Goal: Book appointment/travel/reservation

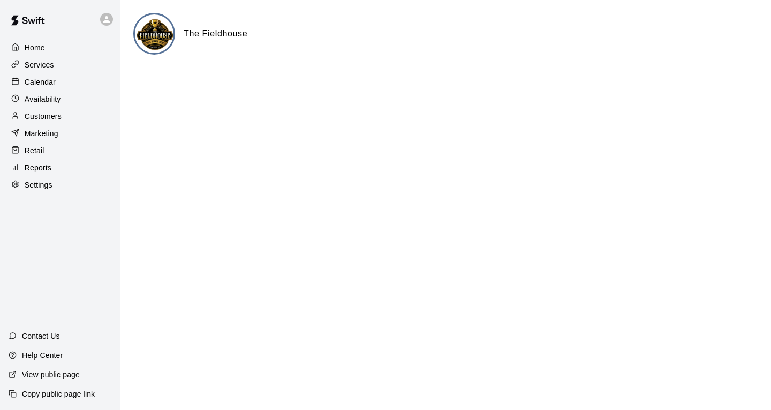
click at [65, 90] on div "Calendar" at bounding box center [60, 82] width 103 height 16
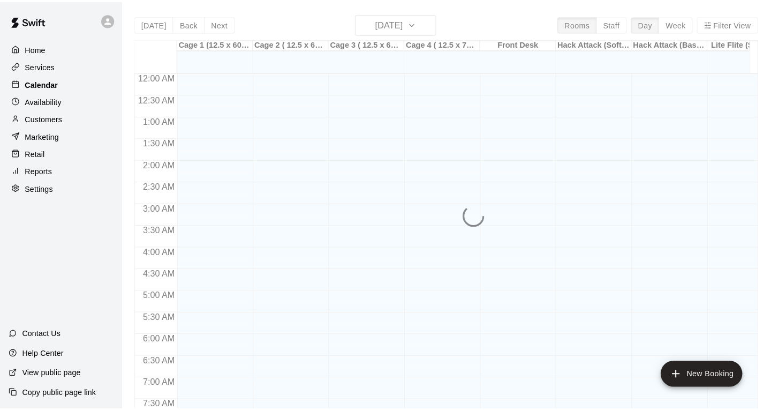
scroll to position [585, 0]
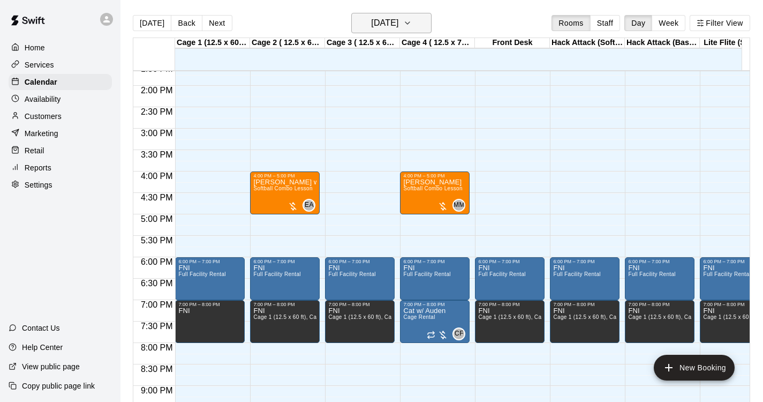
click at [398, 26] on h6 "[DATE]" at bounding box center [384, 23] width 27 height 15
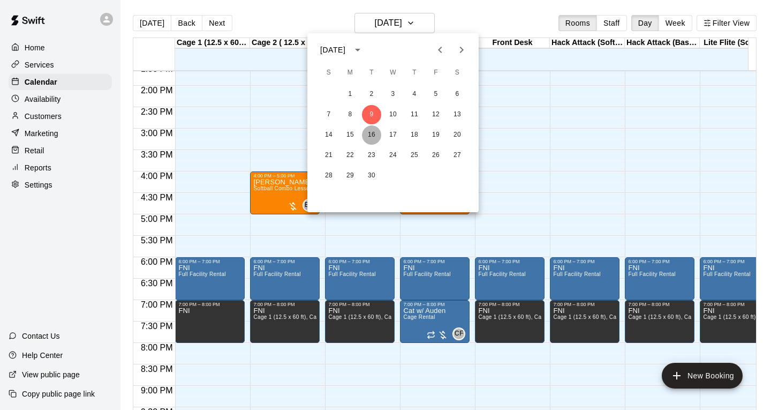
click at [377, 131] on button "16" at bounding box center [371, 134] width 19 height 19
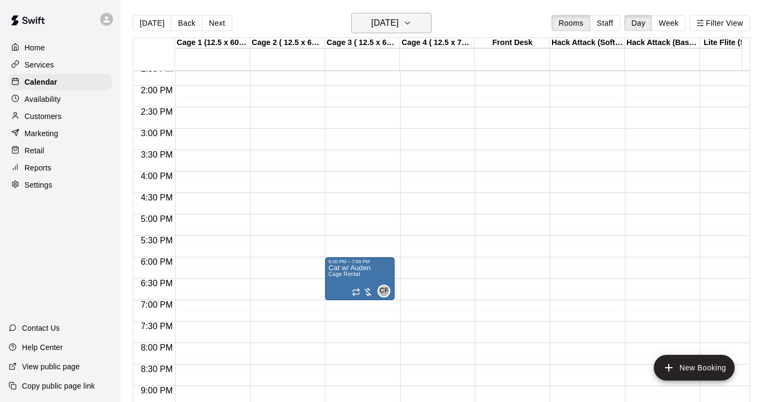
click at [371, 17] on h6 "[DATE]" at bounding box center [384, 23] width 27 height 15
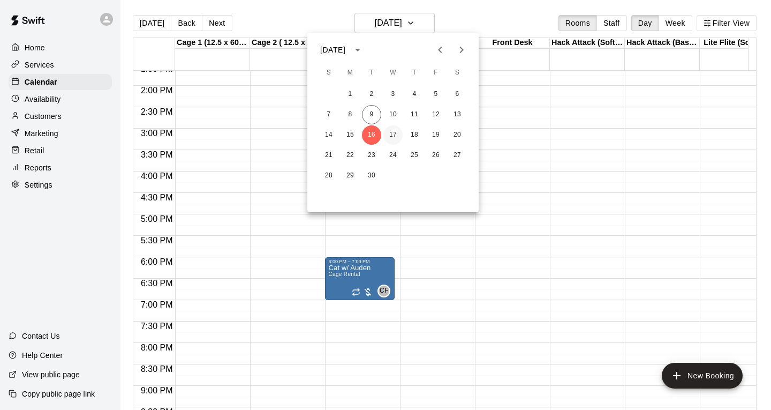
click at [396, 134] on button "17" at bounding box center [392, 134] width 19 height 19
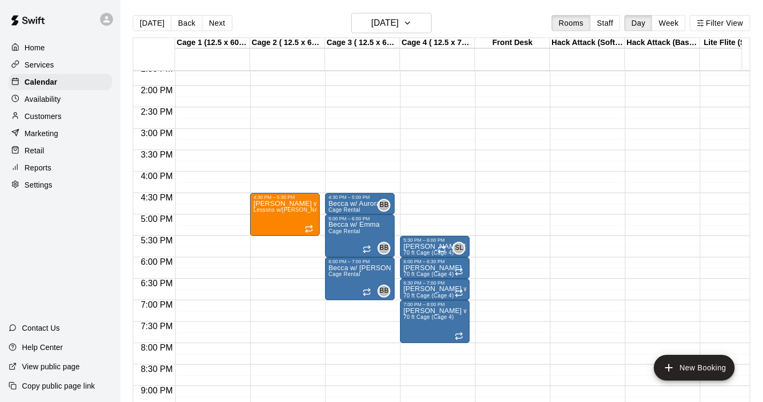
click at [277, 246] on div "12:00 AM – 9:00 AM Closed 4:30 PM – 5:30 PM [PERSON_NAME] w/ [PERSON_NAME] Less…" at bounding box center [285, 0] width 70 height 1028
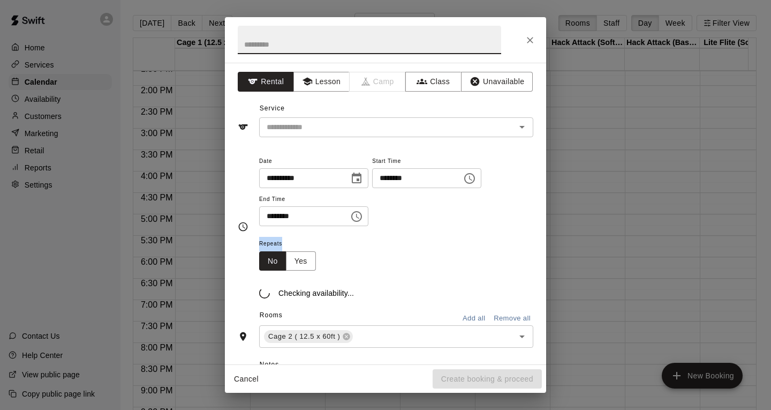
click at [277, 246] on span "Repeats" at bounding box center [291, 244] width 65 height 14
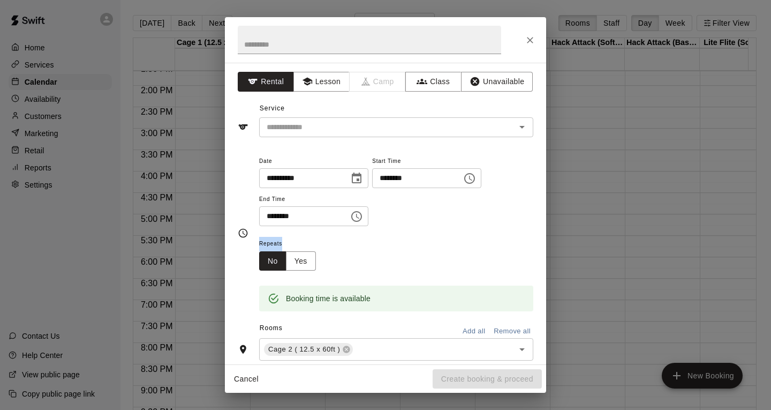
click at [321, 240] on span "Repeats" at bounding box center [291, 244] width 65 height 14
click at [363, 172] on icon "Choose date, selected date is Sep 17, 2025" at bounding box center [356, 178] width 13 height 13
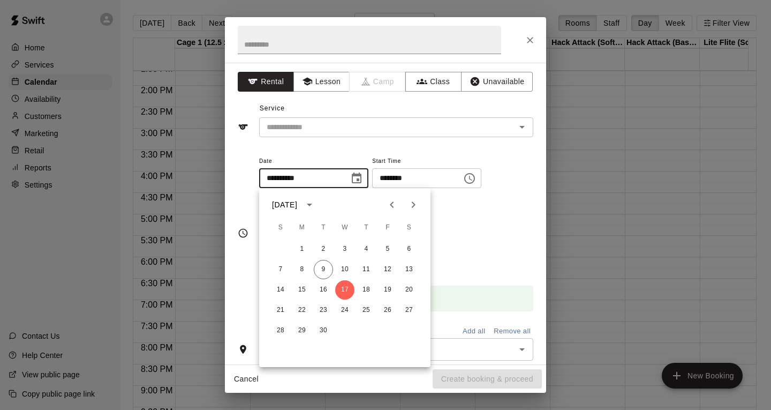
click at [363, 172] on icon "Choose date, selected date is Sep 17, 2025" at bounding box center [356, 178] width 13 height 13
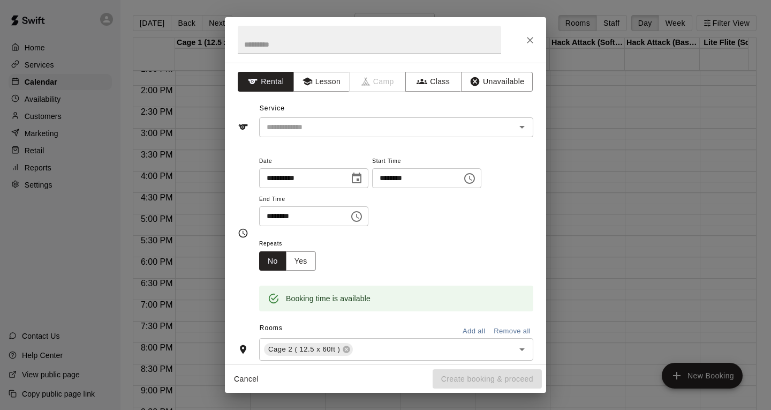
click at [362, 213] on icon "Choose time, selected time is 6:00 PM" at bounding box center [356, 216] width 11 height 11
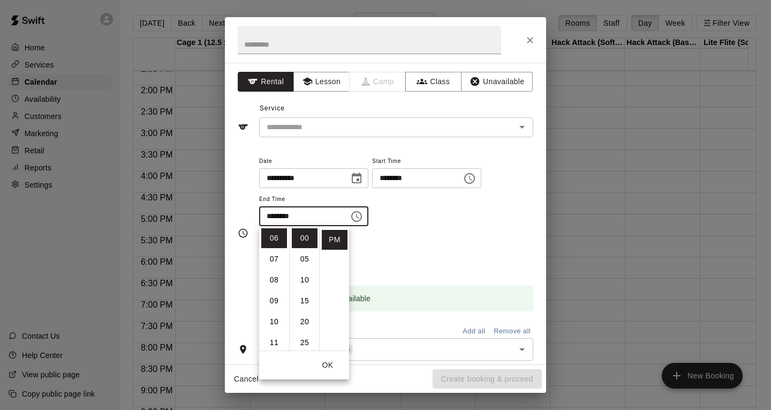
scroll to position [109, 0]
click at [302, 255] on li "30" at bounding box center [305, 255] width 26 height 20
type input "********"
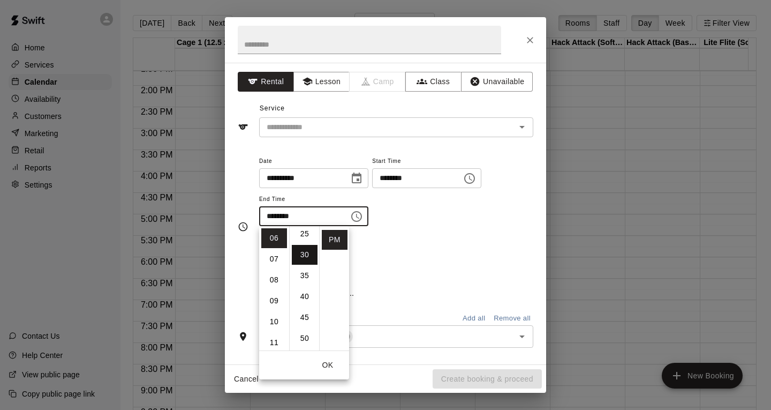
scroll to position [125, 0]
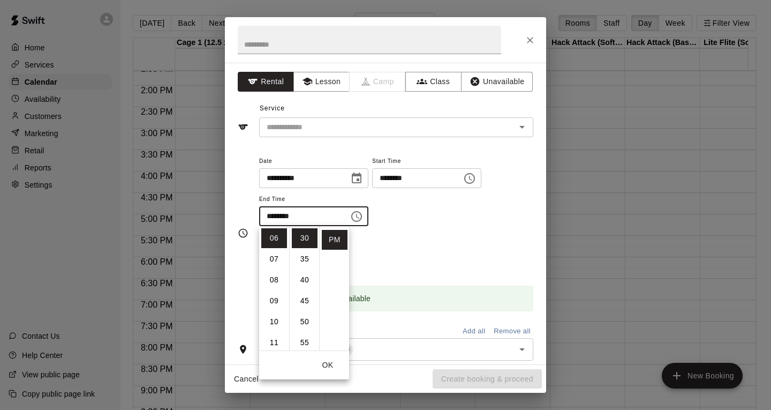
click at [420, 236] on div "**********" at bounding box center [396, 195] width 274 height 83
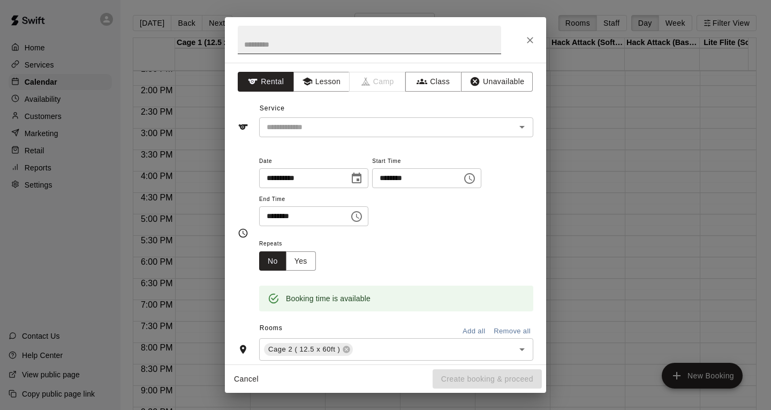
click at [307, 52] on input "text" at bounding box center [369, 40] width 263 height 28
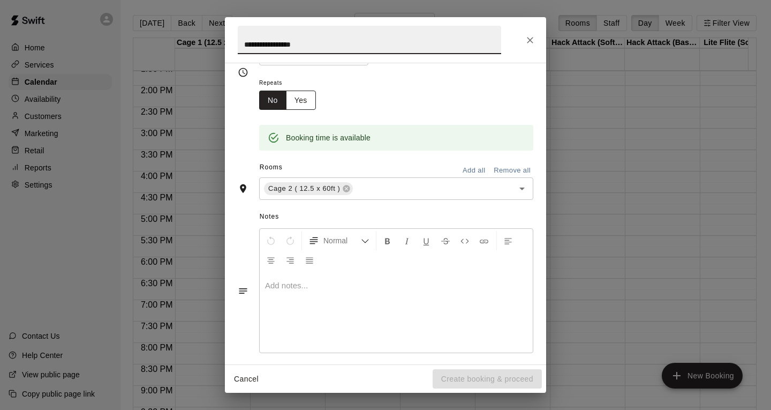
type input "**********"
click at [300, 102] on button "Yes" at bounding box center [301, 100] width 30 height 20
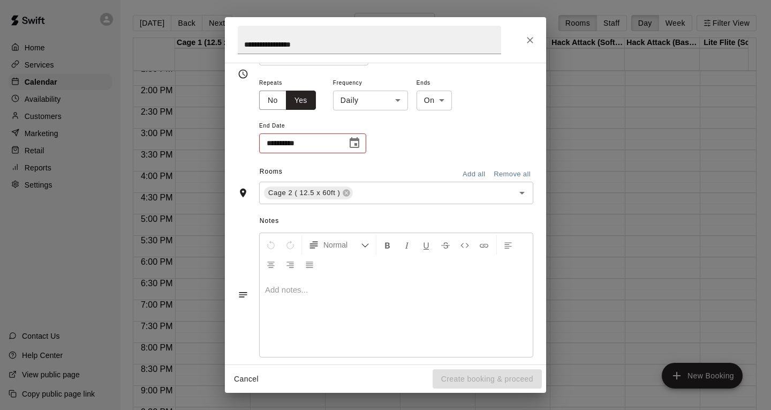
scroll to position [163, 0]
click at [346, 143] on button "Choose date" at bounding box center [354, 140] width 21 height 21
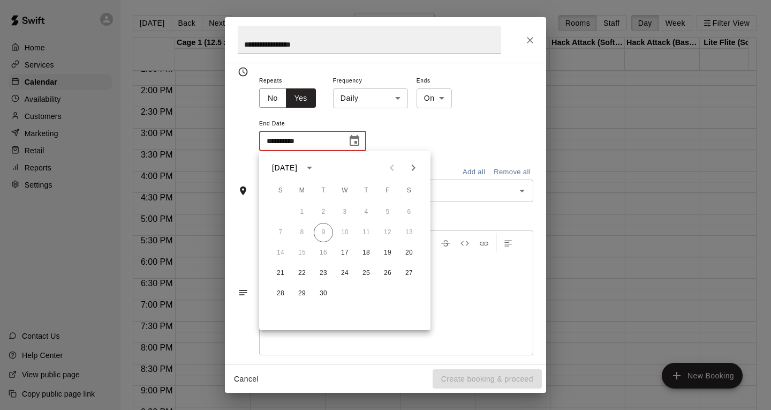
click at [419, 165] on icon "Next month" at bounding box center [413, 167] width 13 height 13
click at [364, 103] on body "Home Services Calendar Availability Customers Marketing Retail Reports Settings…" at bounding box center [385, 213] width 771 height 427
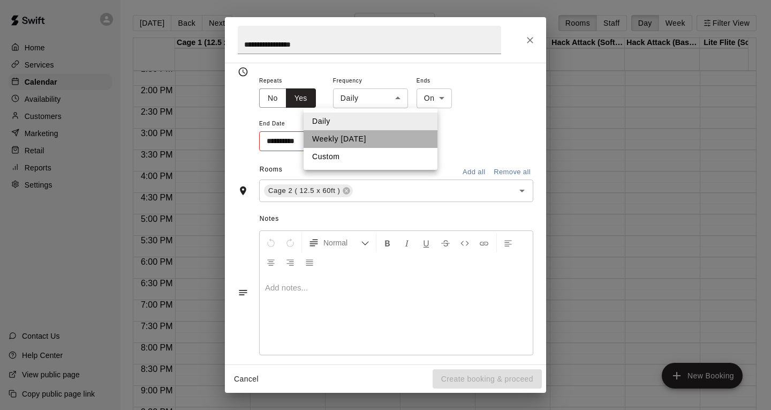
click at [339, 141] on li "Weekly [DATE]" at bounding box center [371, 139] width 134 height 18
type input "******"
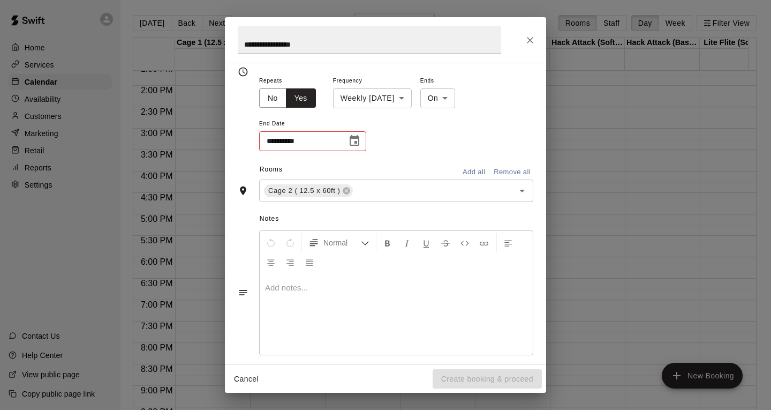
click at [359, 134] on button "Choose date" at bounding box center [354, 140] width 21 height 21
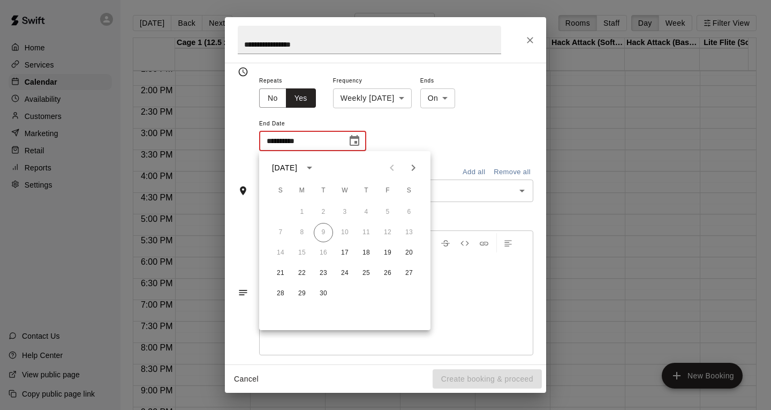
click at [411, 173] on icon "Next month" at bounding box center [413, 167] width 13 height 13
click at [332, 293] on button "30" at bounding box center [323, 293] width 19 height 19
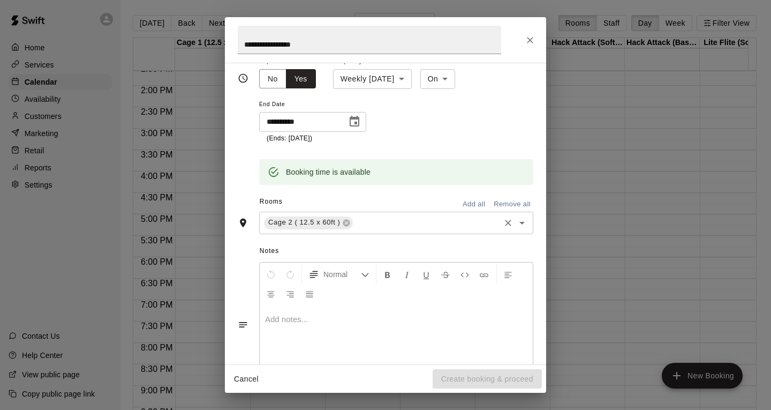
scroll to position [188, 0]
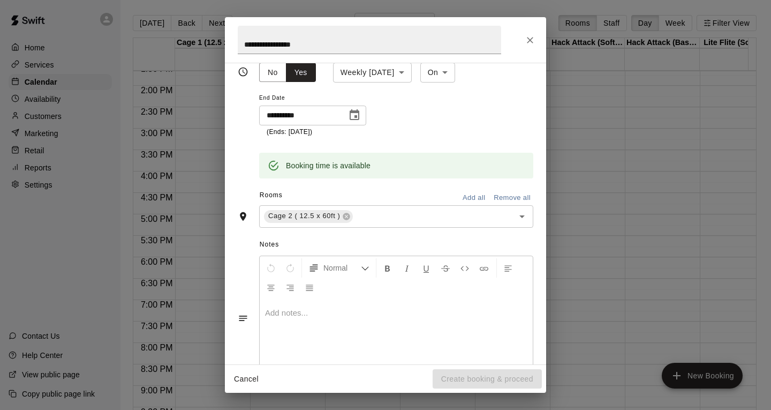
click at [346, 113] on button "Choose date, selected date is Dec 30, 2025" at bounding box center [354, 114] width 21 height 21
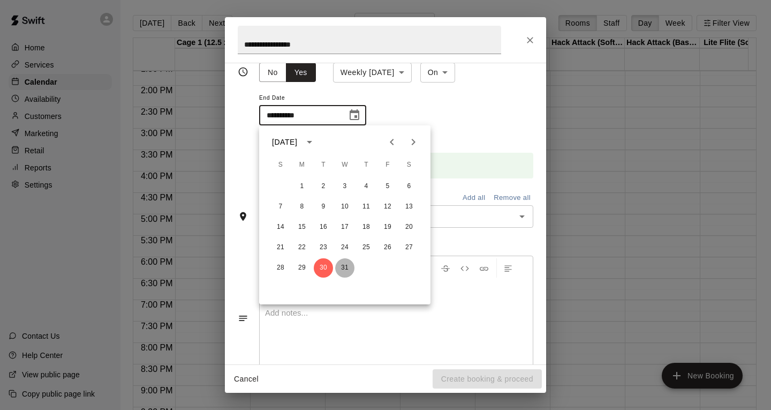
click at [338, 264] on button "31" at bounding box center [344, 267] width 19 height 19
type input "**********"
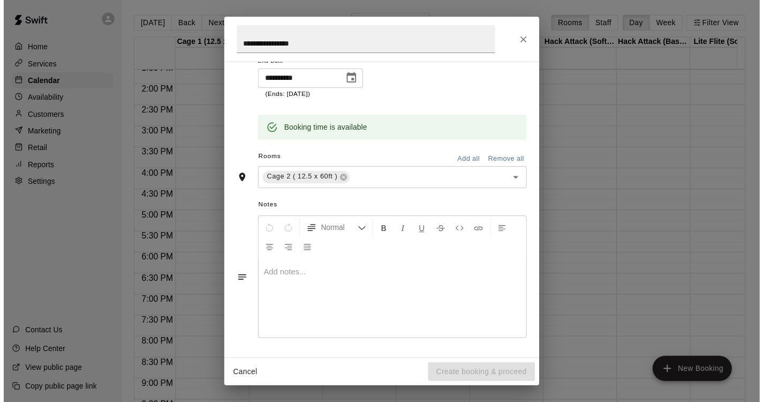
scroll to position [0, 0]
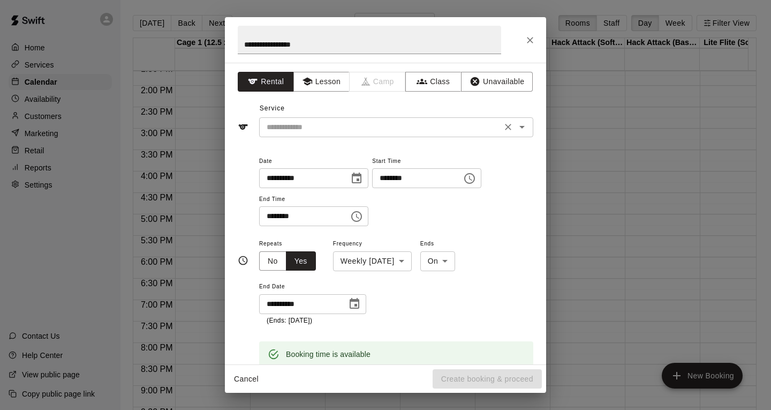
click at [351, 126] on input "text" at bounding box center [380, 126] width 236 height 13
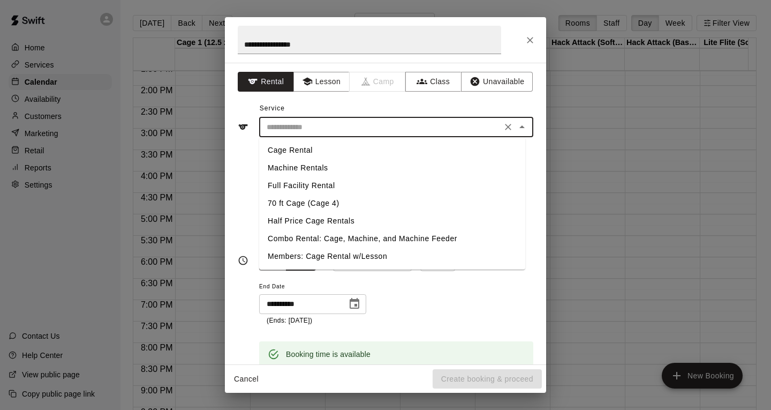
click at [315, 155] on li "Cage Rental" at bounding box center [392, 150] width 266 height 18
type input "**********"
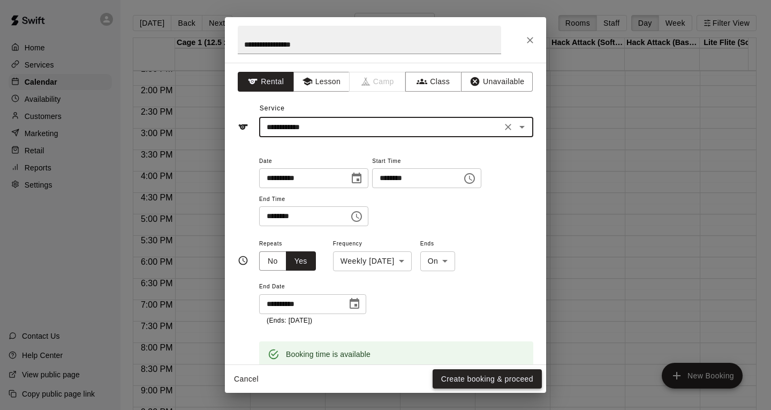
click at [449, 375] on button "Create booking & proceed" at bounding box center [487, 379] width 109 height 20
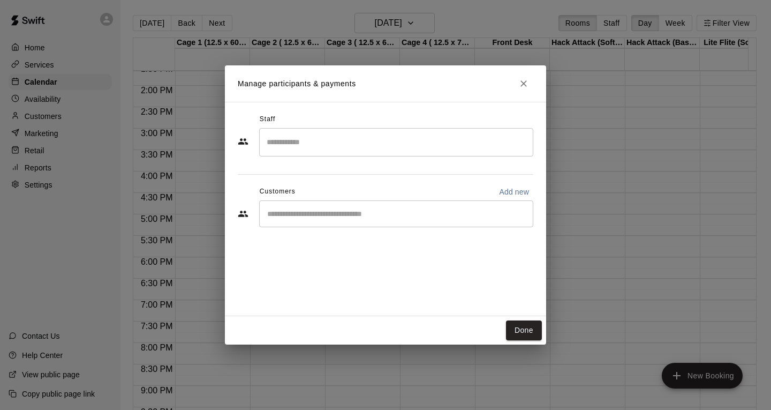
click at [384, 225] on div "​" at bounding box center [396, 213] width 274 height 27
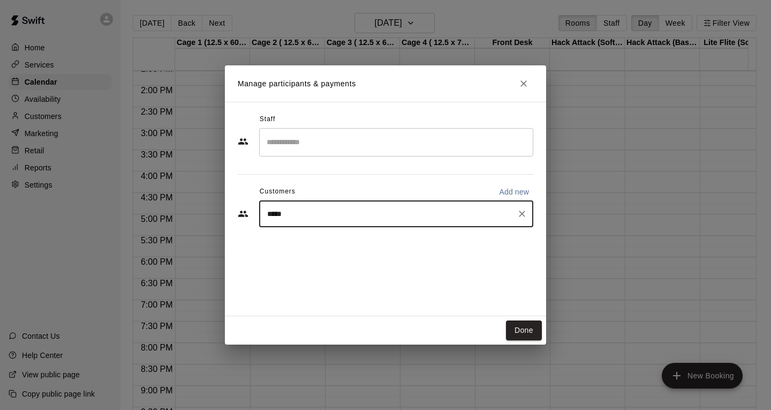
type input "******"
click at [361, 249] on div "[PERSON_NAME] [EMAIL_ADDRESS][DOMAIN_NAME]" at bounding box center [407, 244] width 236 height 23
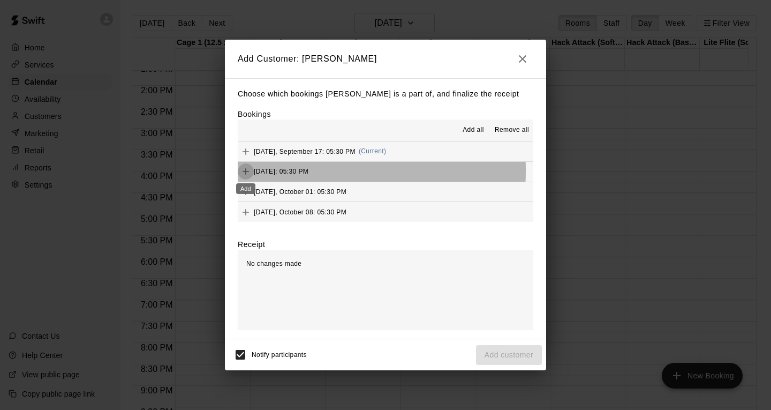
click at [241, 171] on icon "Add" at bounding box center [245, 171] width 11 height 11
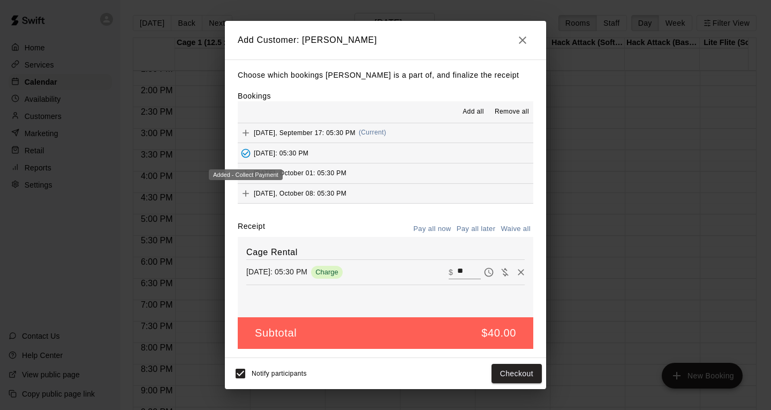
click at [244, 153] on icon "Added - Collect Payment" at bounding box center [245, 153] width 11 height 11
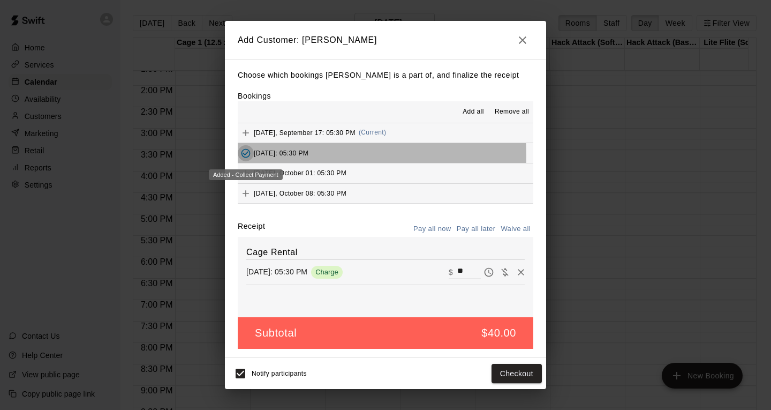
click at [247, 156] on icon "Added - Collect Payment" at bounding box center [245, 153] width 11 height 11
click at [246, 157] on icon "Added - Collect Payment" at bounding box center [245, 153] width 11 height 11
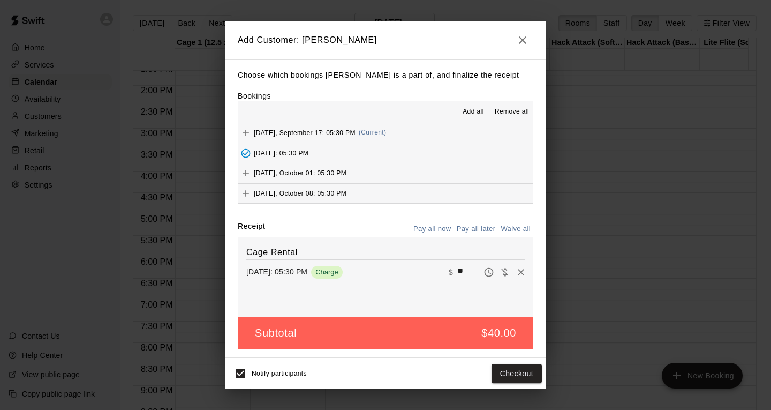
click at [523, 36] on icon "button" at bounding box center [522, 40] width 13 height 13
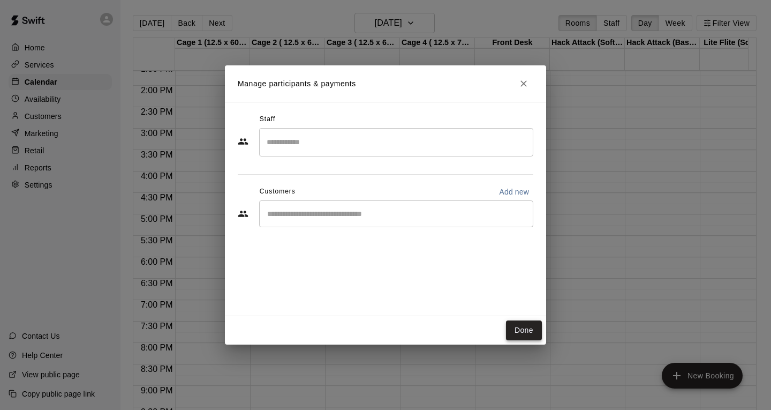
click at [539, 332] on button "Done" at bounding box center [524, 330] width 36 height 20
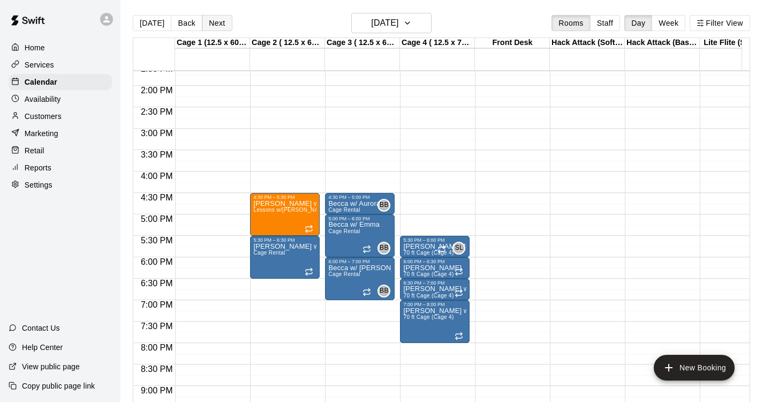
click at [202, 21] on button "Next" at bounding box center [217, 23] width 30 height 16
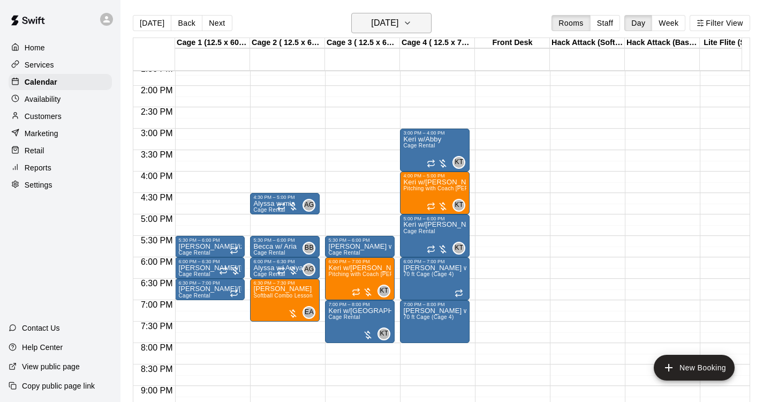
click at [395, 24] on h6 "[DATE]" at bounding box center [384, 23] width 27 height 15
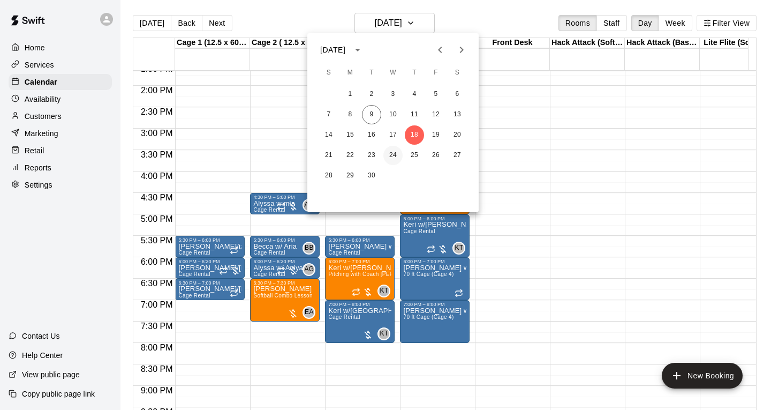
click at [392, 160] on button "24" at bounding box center [392, 155] width 19 height 19
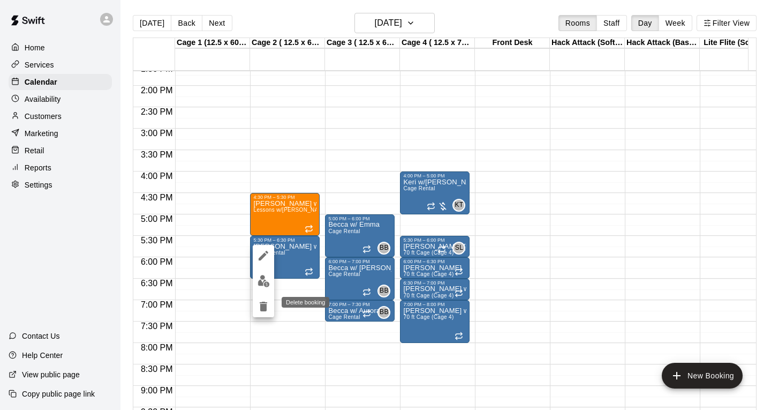
click at [260, 301] on icon "delete" at bounding box center [263, 306] width 13 height 13
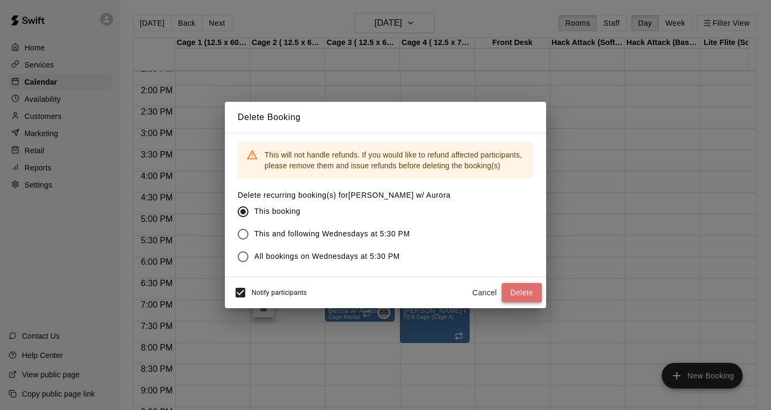
click at [532, 292] on button "Delete" at bounding box center [522, 293] width 40 height 20
